Goal: Information Seeking & Learning: Learn about a topic

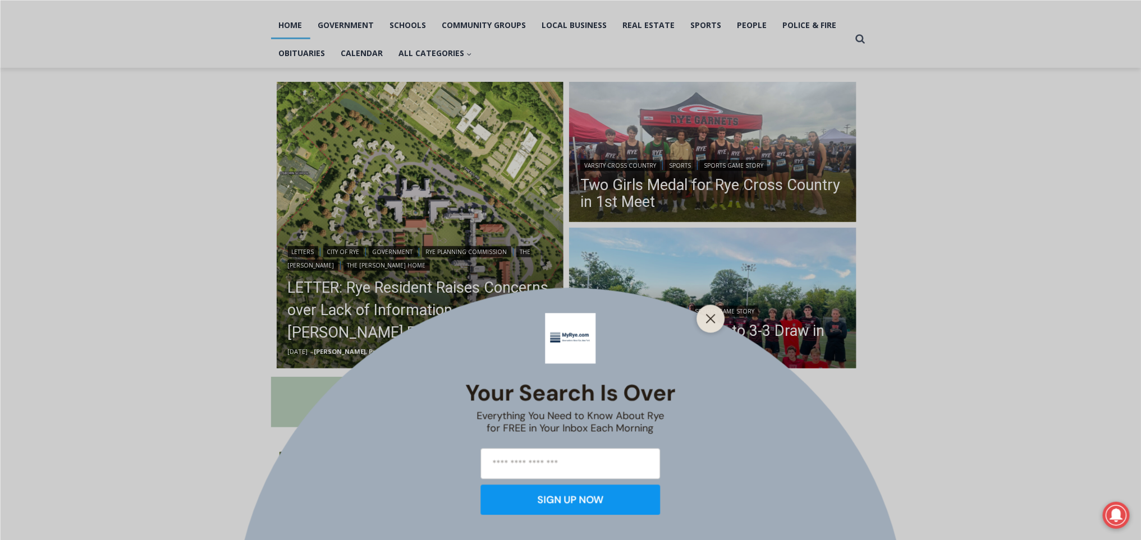
scroll to position [240, 0]
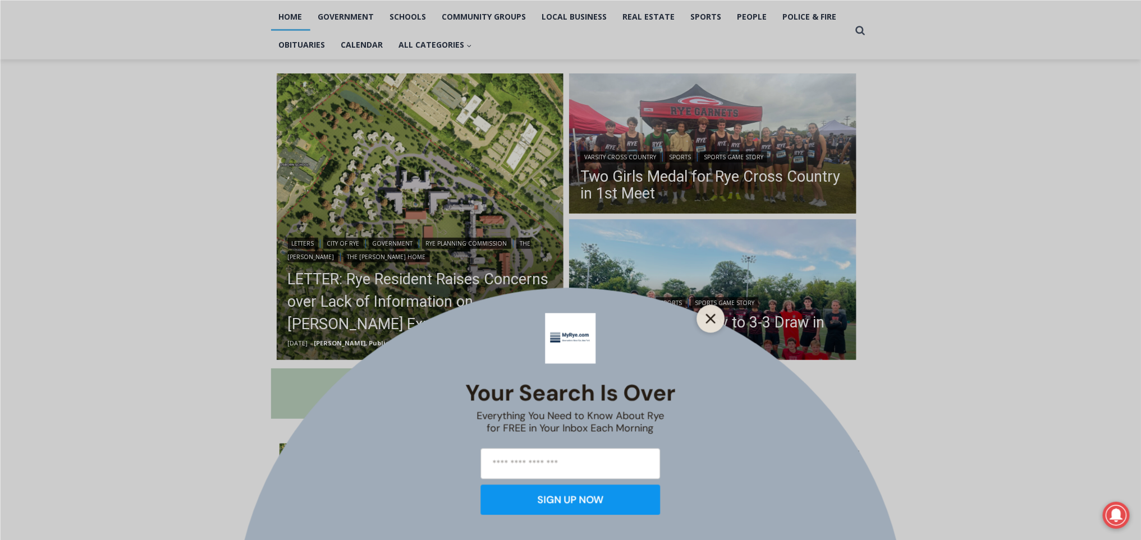
click at [711, 315] on icon "Close" at bounding box center [711, 319] width 10 height 10
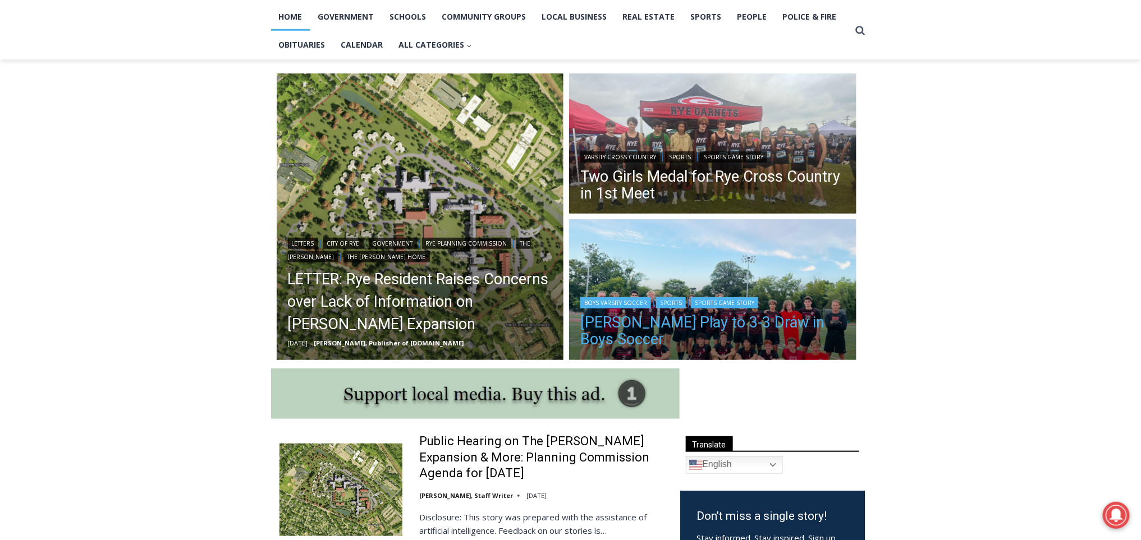
click at [754, 339] on link "[PERSON_NAME] Play to 3-3 Draw in Boys Soccer" at bounding box center [712, 331] width 265 height 34
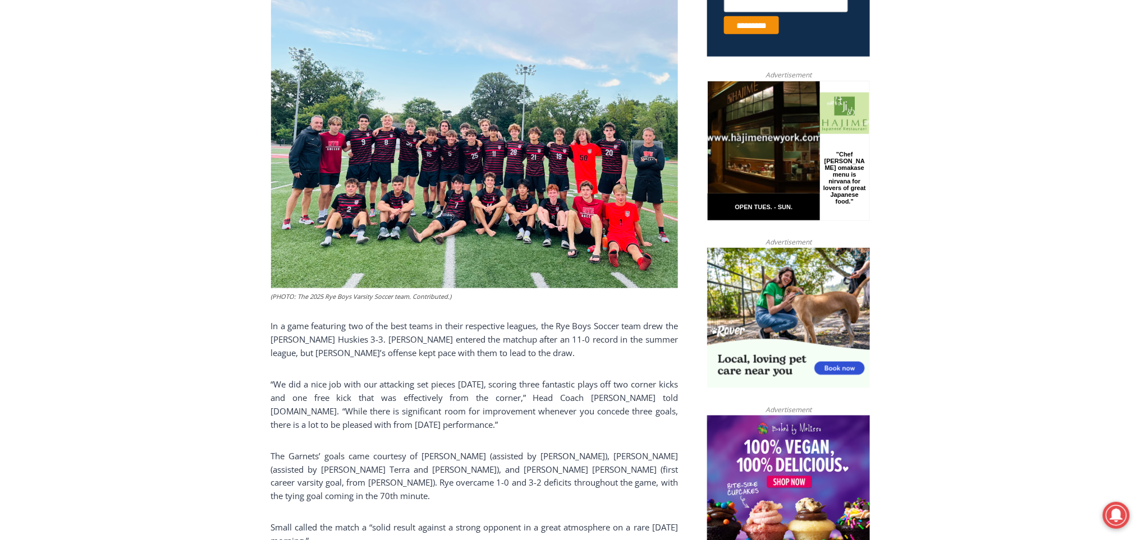
scroll to position [499, 0]
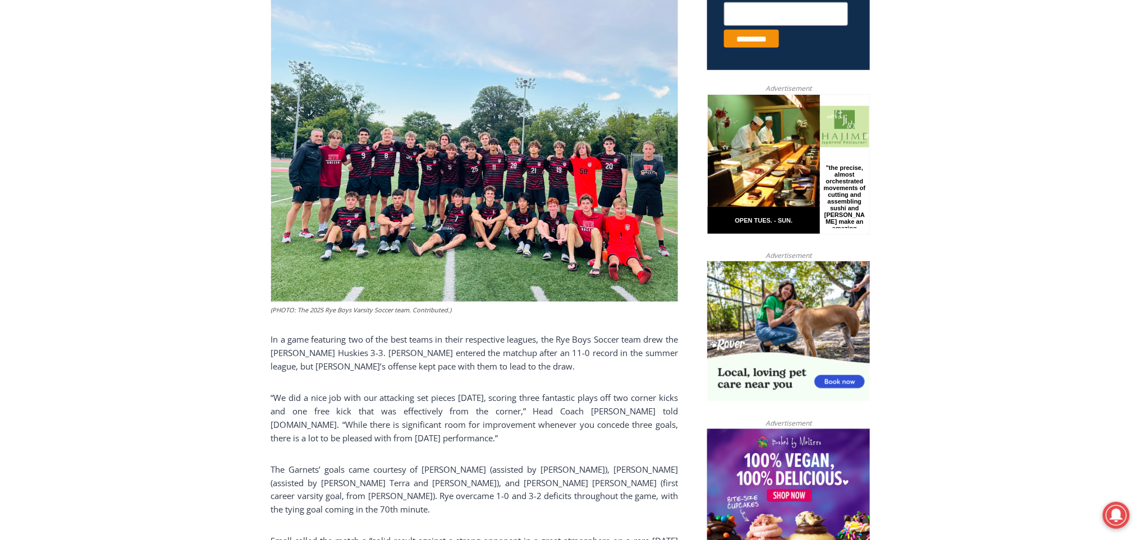
click at [619, 146] on img at bounding box center [474, 149] width 407 height 305
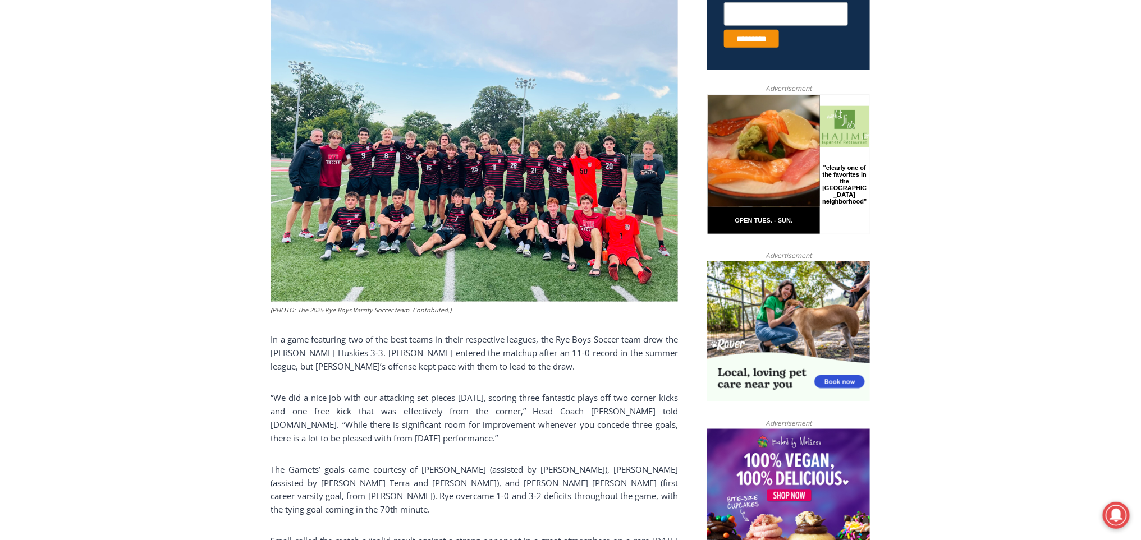
click at [619, 146] on img at bounding box center [474, 149] width 407 height 305
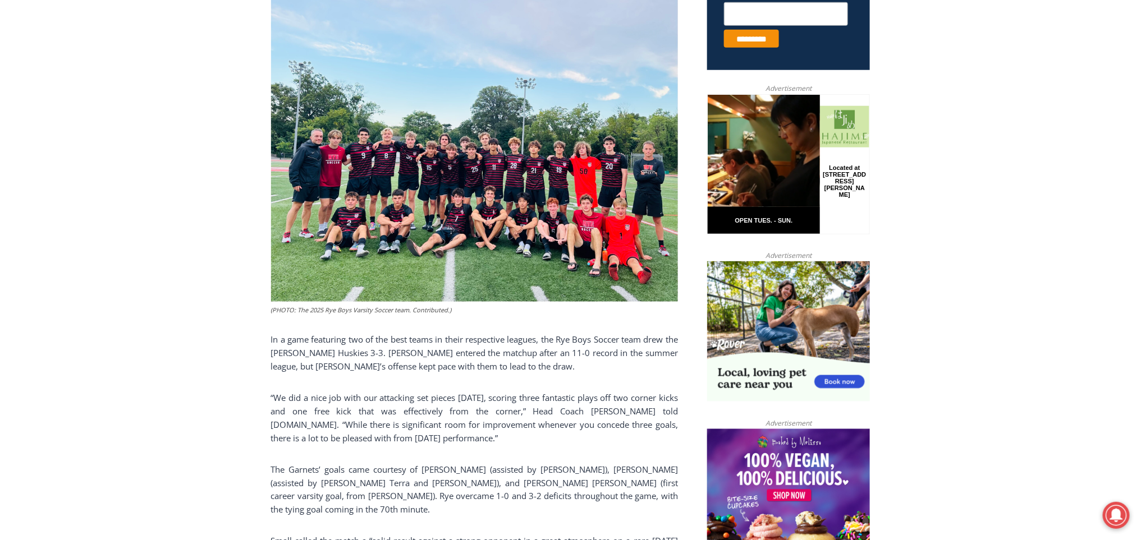
click at [619, 146] on img at bounding box center [474, 149] width 407 height 305
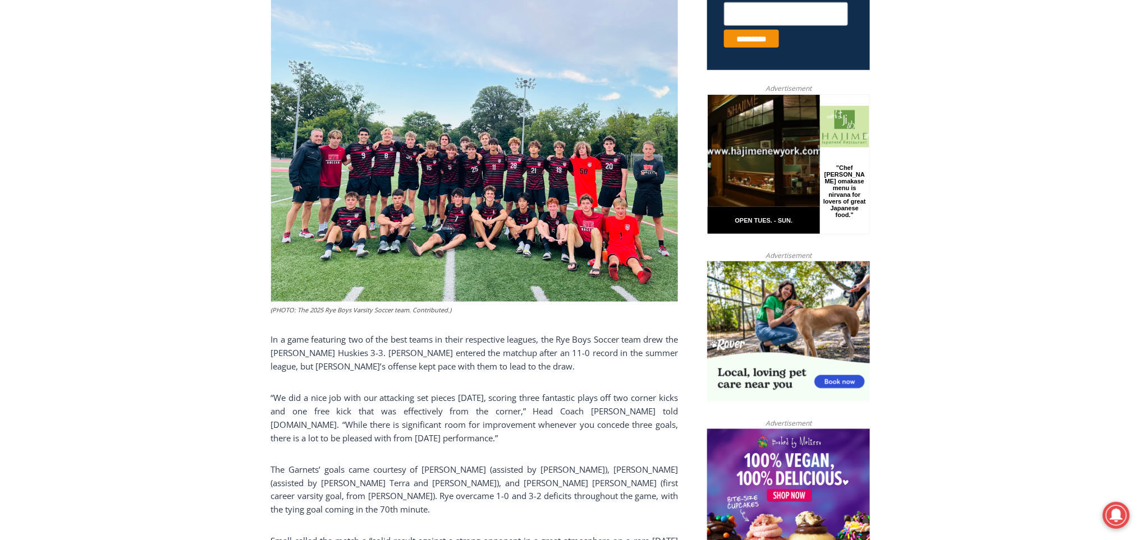
click at [646, 108] on img at bounding box center [474, 149] width 407 height 305
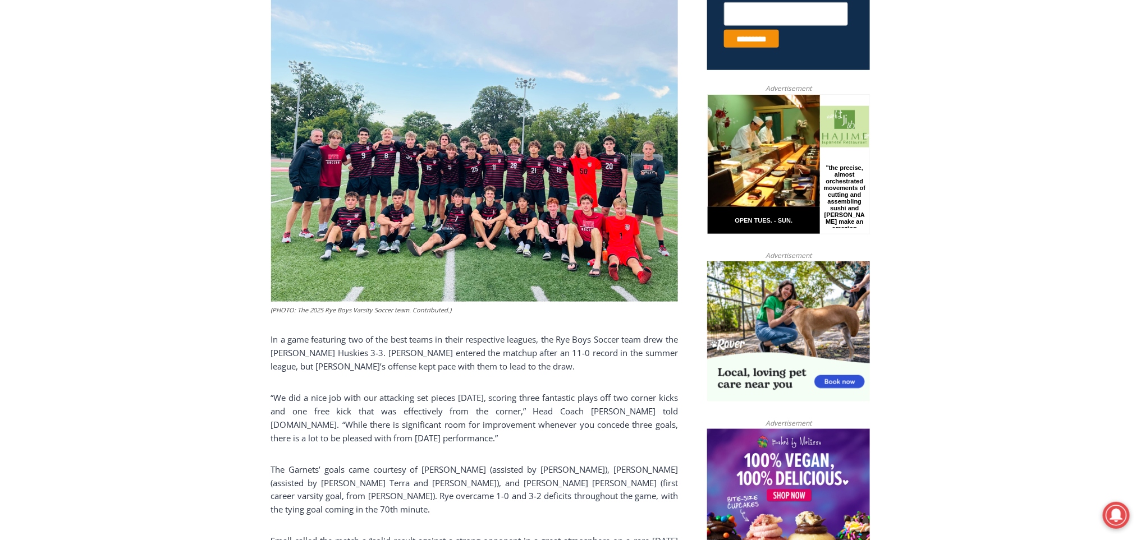
click at [646, 108] on img at bounding box center [474, 149] width 407 height 305
